Goal: Information Seeking & Learning: Find specific fact

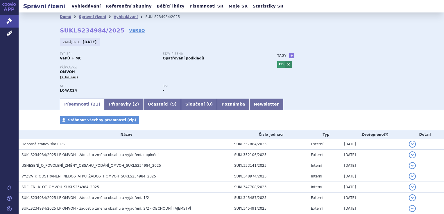
click at [79, 8] on link "Vyhledávání" at bounding box center [86, 6] width 33 height 8
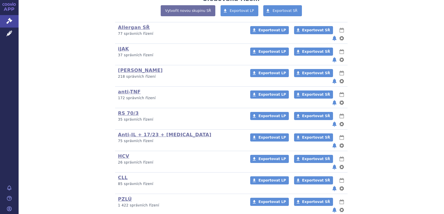
scroll to position [145, 0]
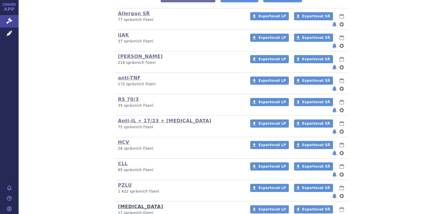
click at [125, 204] on link "[MEDICAL_DATA]" at bounding box center [140, 207] width 45 height 6
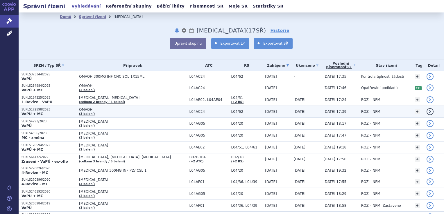
click at [34, 112] on strong "VaPÚ + MC" at bounding box center [33, 114] width 22 height 4
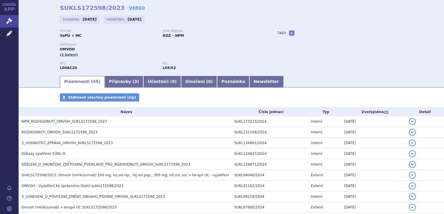
scroll to position [29, 0]
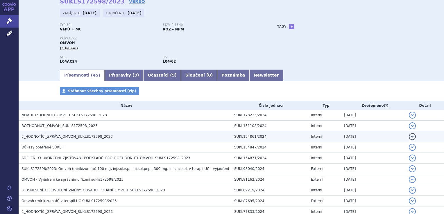
click at [96, 137] on span "3_HODNOTÍCÍ_ZPRÁVA_OMVOH_SUKLS172598_2023" at bounding box center [67, 137] width 91 height 4
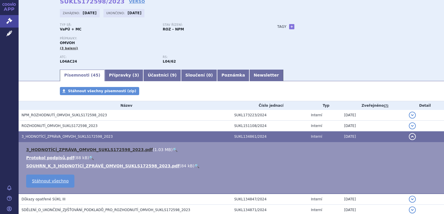
click at [96, 149] on link "3_HODNOTÍCÍ_ZPRÁVA_OMVOH_SUKLS172598_2023.pdf" at bounding box center [89, 150] width 127 height 5
click at [289, 27] on link "+" at bounding box center [291, 26] width 5 height 5
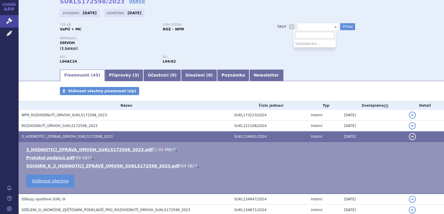
click at [298, 26] on span at bounding box center [318, 27] width 42 height 8
type input "U"
select select "UC"
click at [346, 28] on button "Přidat" at bounding box center [347, 26] width 15 height 7
select select
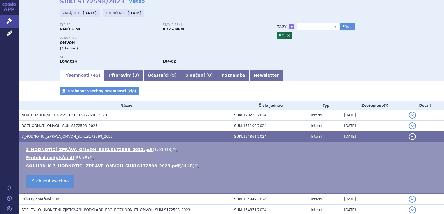
scroll to position [0, 0]
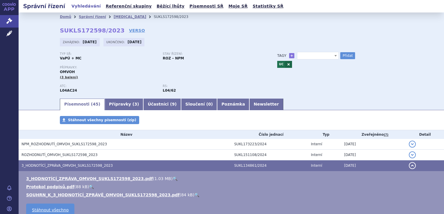
click at [80, 8] on link "Vyhledávání" at bounding box center [86, 6] width 33 height 8
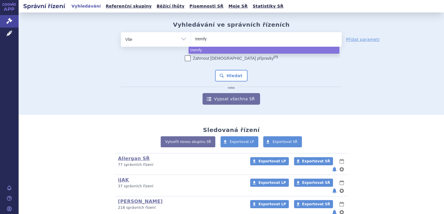
select select "tremfy"
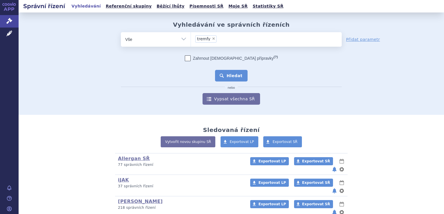
click at [225, 75] on button "Hledat" at bounding box center [231, 76] width 33 height 12
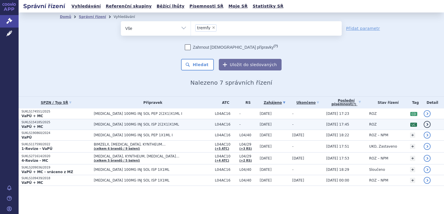
click at [31, 124] on p "SUKLS154185/2025" at bounding box center [56, 123] width 69 height 4
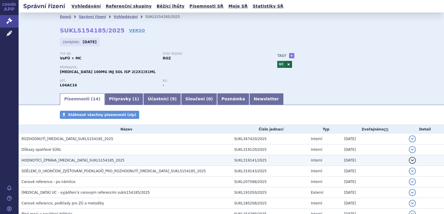
click at [86, 161] on span "HODNOTÍCÍ_ZPRÁVA_[MEDICAL_DATA]_SUKLS154185_2025" at bounding box center [73, 161] width 103 height 4
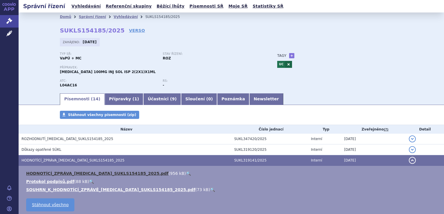
click at [81, 176] on link "HODNOTÍCÍ_ZPRÁVA_[MEDICAL_DATA]_SUKLS154185_2025.pdf" at bounding box center [97, 173] width 142 height 5
click at [87, 173] on link "HODNOTÍCÍ_ZPRÁVA_[MEDICAL_DATA]_SUKLS154185_2025.pdf" at bounding box center [97, 173] width 142 height 5
